Goal: Information Seeking & Learning: Check status

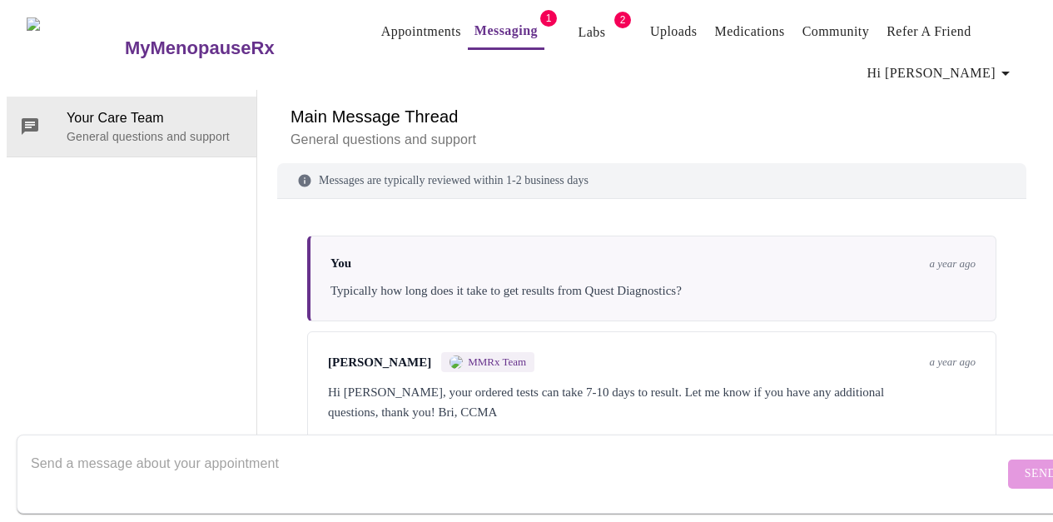
scroll to position [2818, 0]
